Goal: Communication & Community: Answer question/provide support

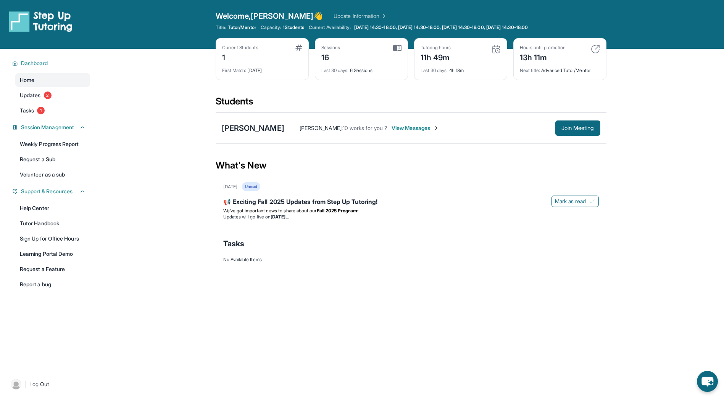
click at [399, 132] on span "View Messages" at bounding box center [416, 128] width 48 height 8
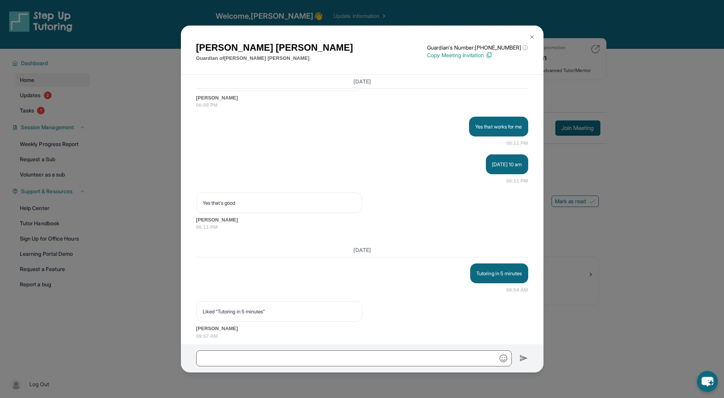
scroll to position [8862, 0]
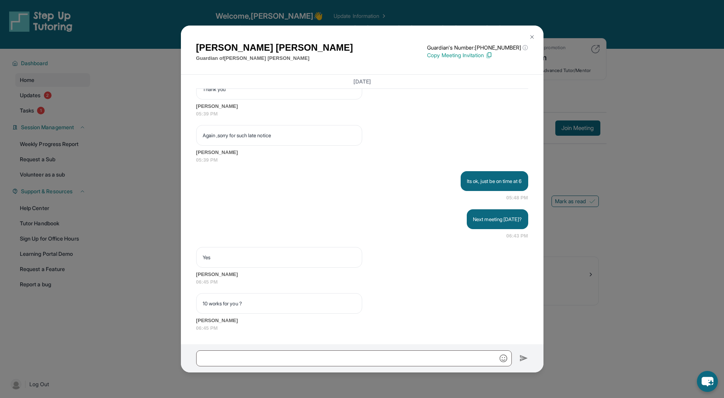
click at [576, 115] on div "[PERSON_NAME] Guardian of [PERSON_NAME] Guardian's Number: [PHONE_NUMBER] ⓘ Thi…" at bounding box center [362, 199] width 724 height 398
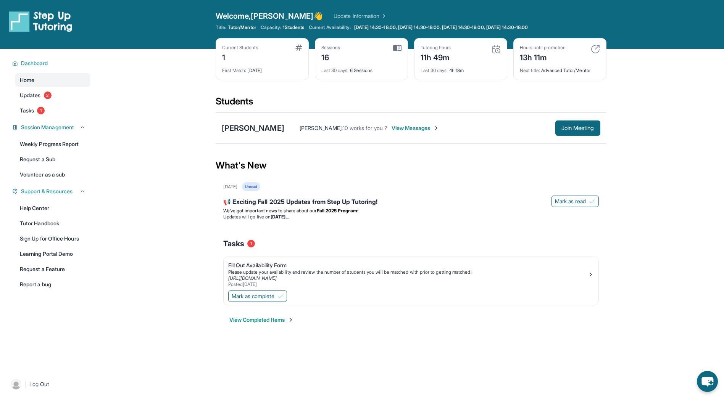
click at [409, 131] on span "View Messages" at bounding box center [416, 128] width 48 height 8
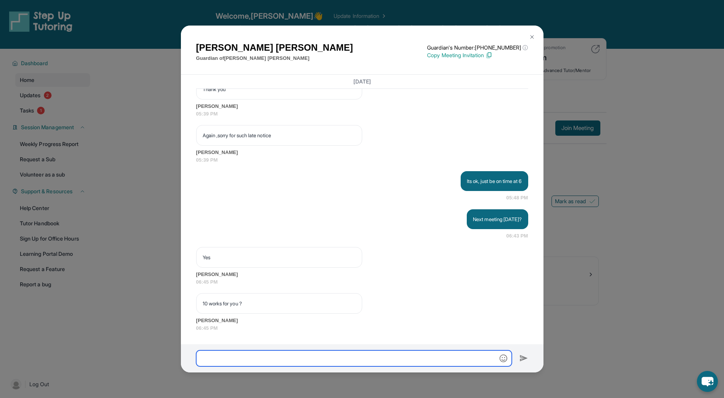
click at [411, 357] on input "text" at bounding box center [354, 359] width 316 height 16
type input "***"
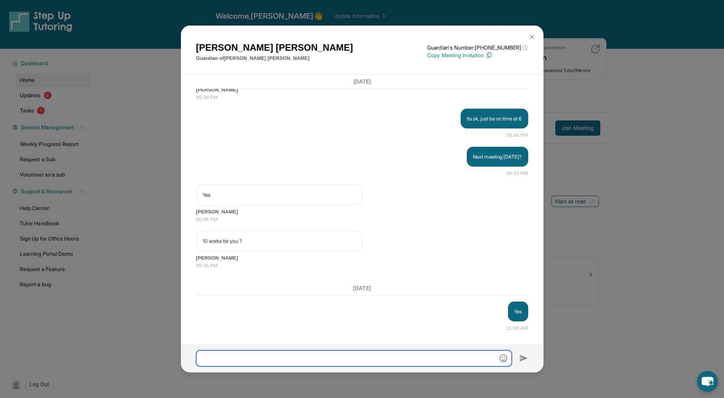
scroll to position [8925, 0]
click at [532, 37] on img at bounding box center [532, 37] width 6 height 6
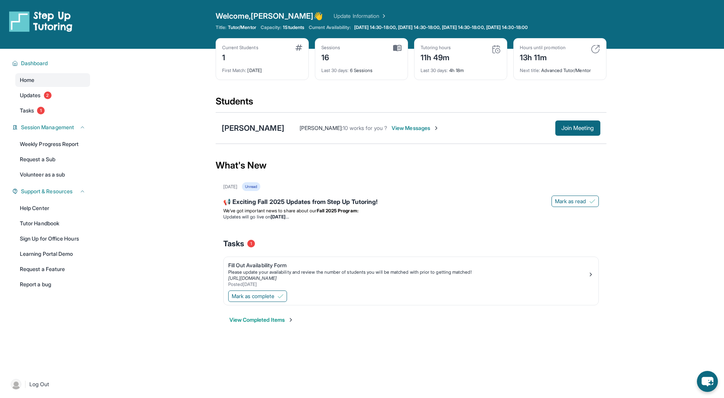
click at [597, 49] on img at bounding box center [595, 49] width 9 height 9
click at [582, 63] on div "Hours until promotion 13h 11m" at bounding box center [560, 54] width 80 height 18
click at [579, 69] on div "Next title : Advanced Tutor/Mentor" at bounding box center [560, 68] width 80 height 11
click at [73, 226] on link "Tutor Handbook" at bounding box center [52, 224] width 75 height 14
